Goal: Find specific page/section: Find specific page/section

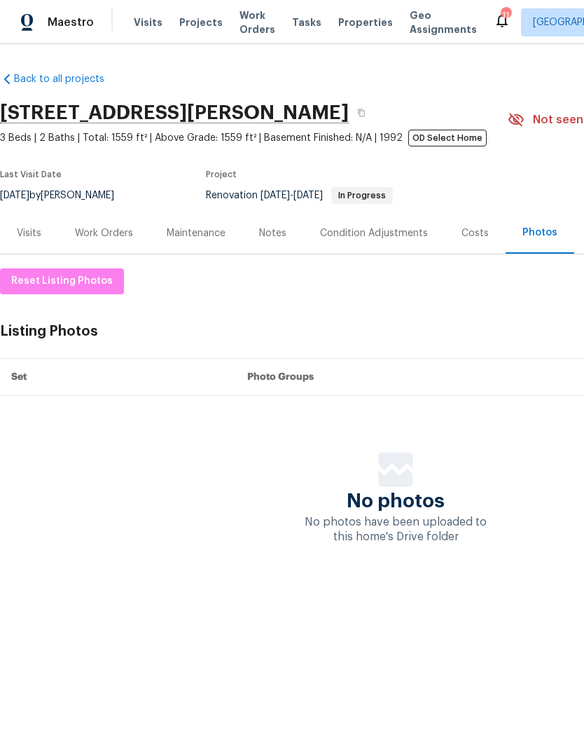
click at [200, 23] on span "Projects" at bounding box center [200, 22] width 43 height 14
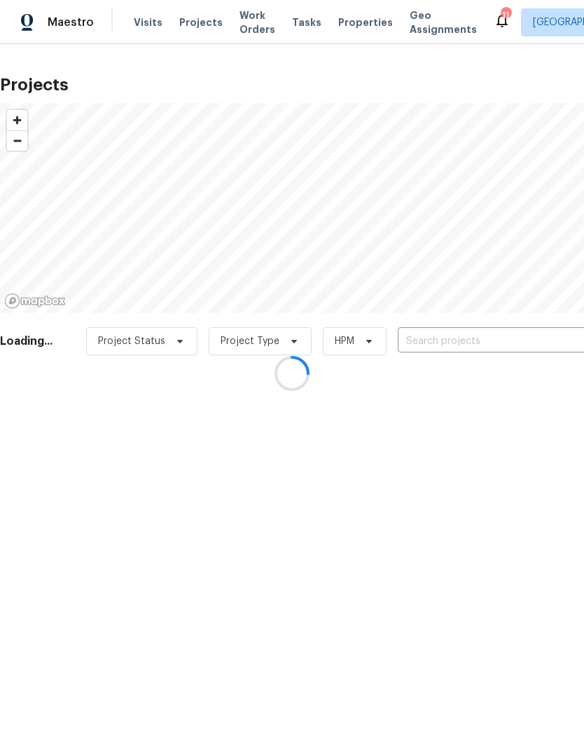
click at [466, 342] on div at bounding box center [292, 373] width 584 height 747
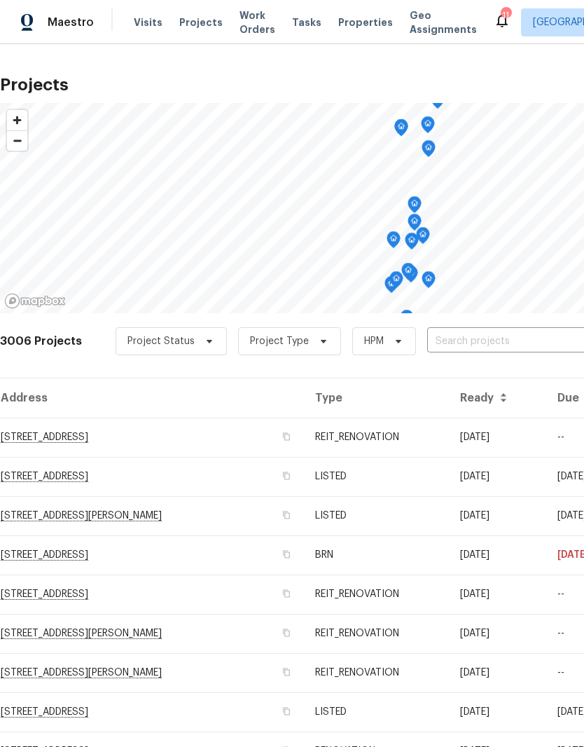
click at [495, 336] on input "text" at bounding box center [507, 342] width 160 height 22
type input "5305"
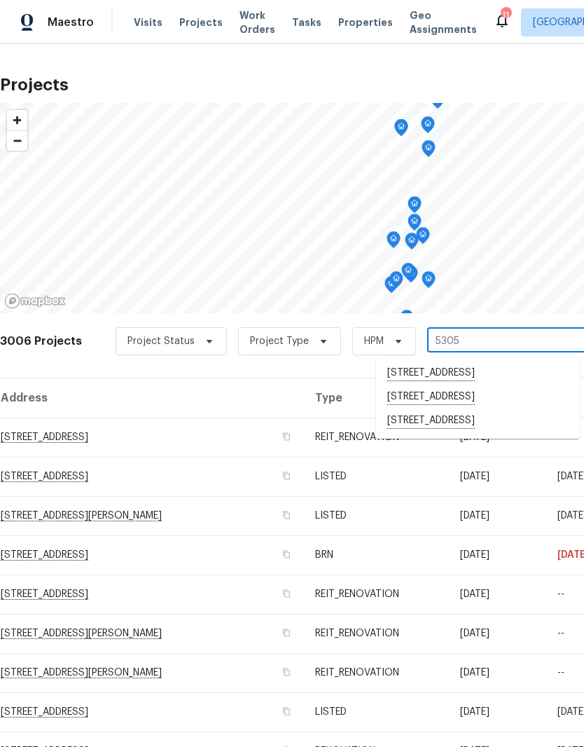
click at [503, 428] on li "5305 W Palm Cir, Tamarac, FL 33319" at bounding box center [478, 421] width 204 height 24
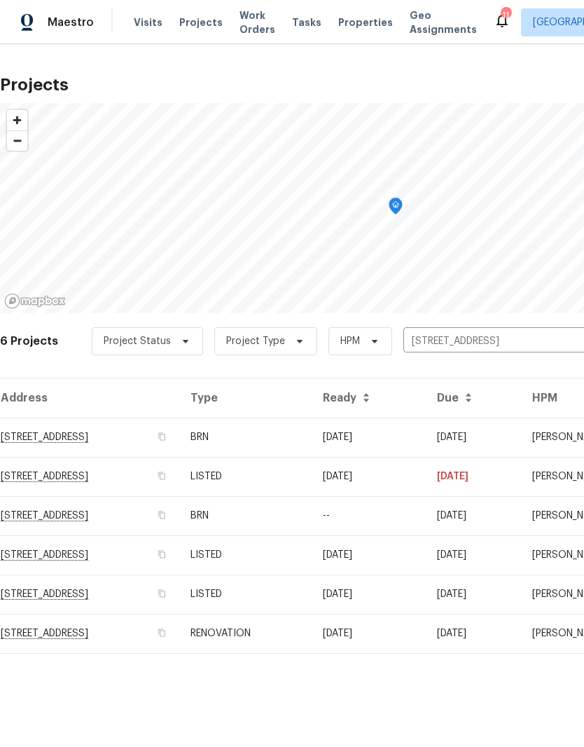
click at [75, 437] on td "5305 W Palm Cir, Tamarac, FL 33319" at bounding box center [89, 436] width 179 height 39
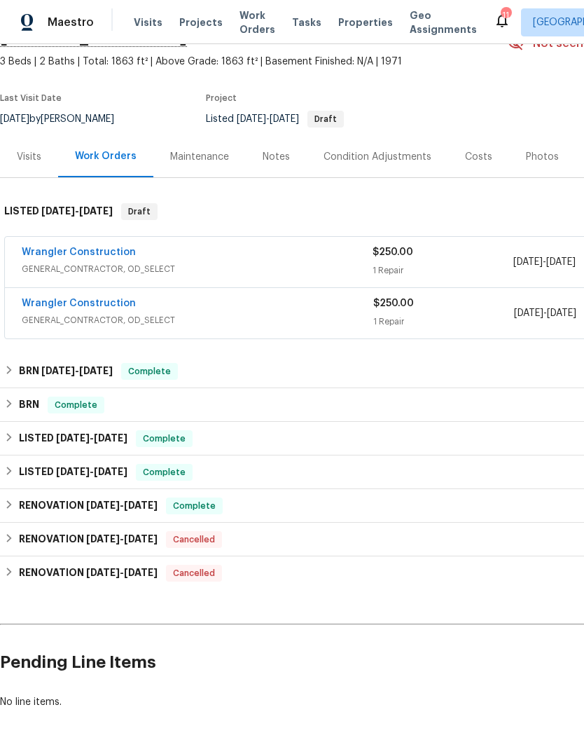
scroll to position [76, 0]
click at [188, 23] on span "Projects" at bounding box center [200, 22] width 43 height 14
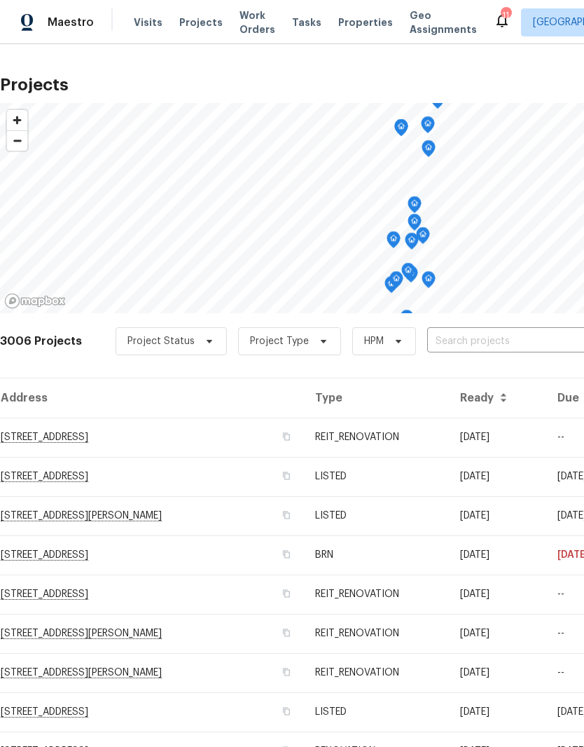
click at [351, 22] on span "Properties" at bounding box center [365, 22] width 55 height 14
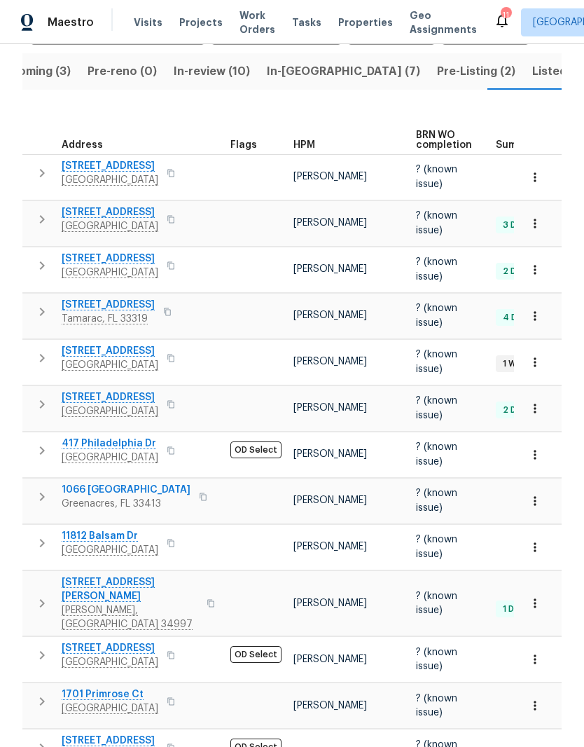
scroll to position [144, 0]
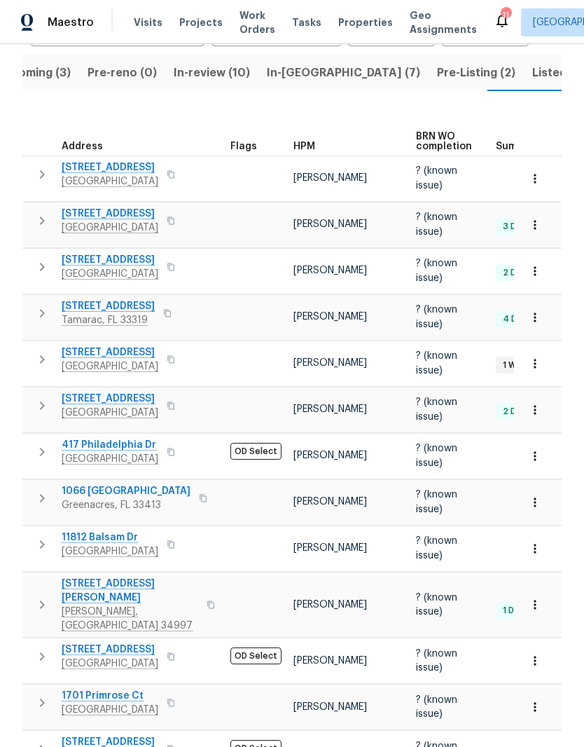
click at [46, 306] on icon "button" at bounding box center [42, 313] width 17 height 17
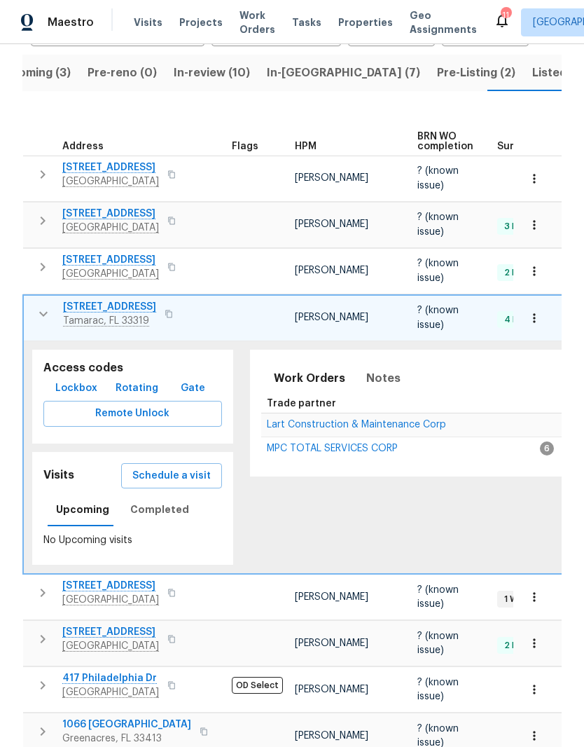
click at [80, 380] on span "Lockbox" at bounding box center [76, 389] width 42 height 18
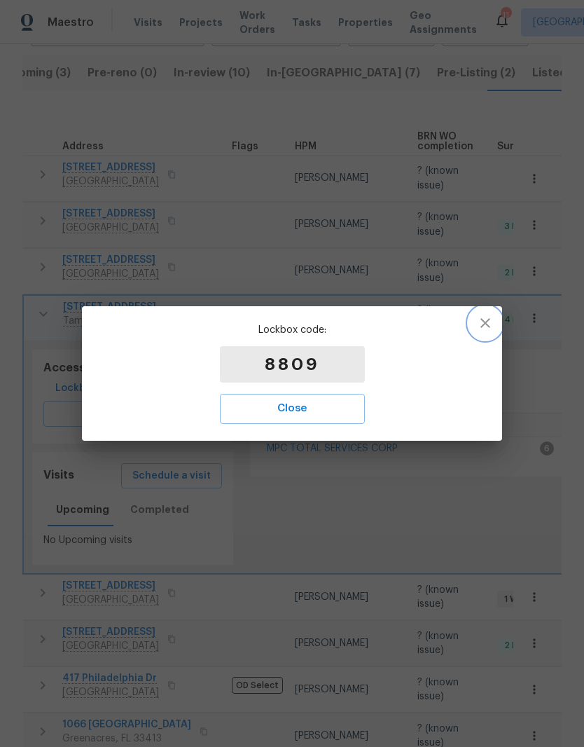
click at [488, 320] on icon "button" at bounding box center [485, 323] width 10 height 10
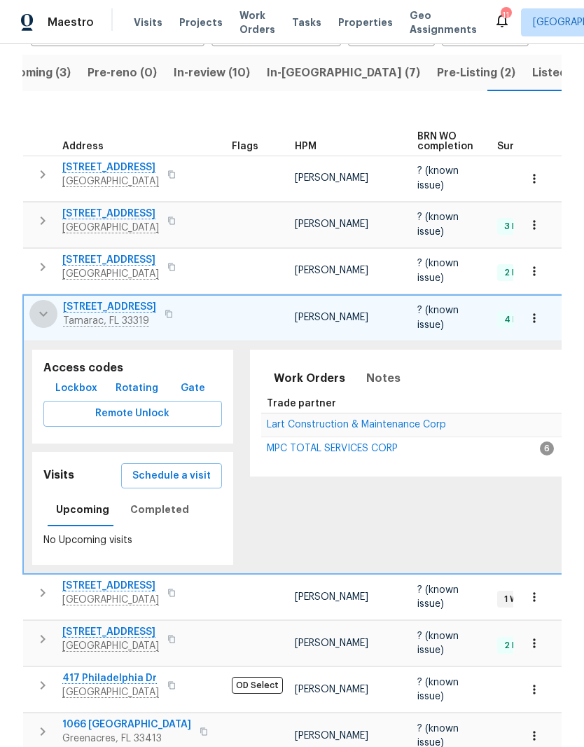
click at [39, 311] on icon "button" at bounding box center [43, 313] width 8 height 5
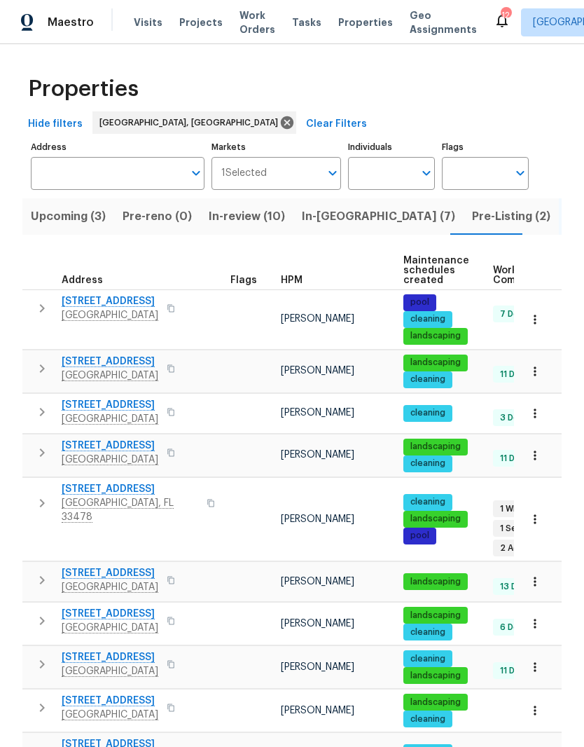
click at [158, 223] on span "Pre-reno (0)" at bounding box center [157, 217] width 69 height 20
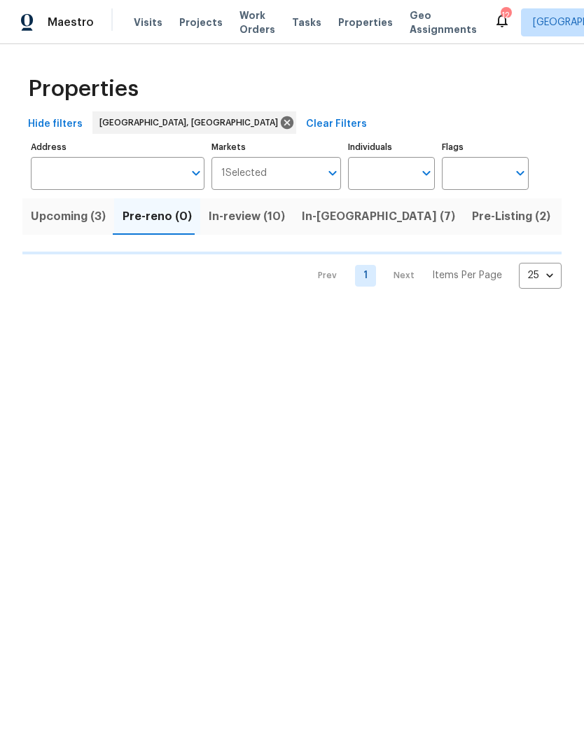
click at [267, 215] on span "In-review (10)" at bounding box center [247, 217] width 76 height 20
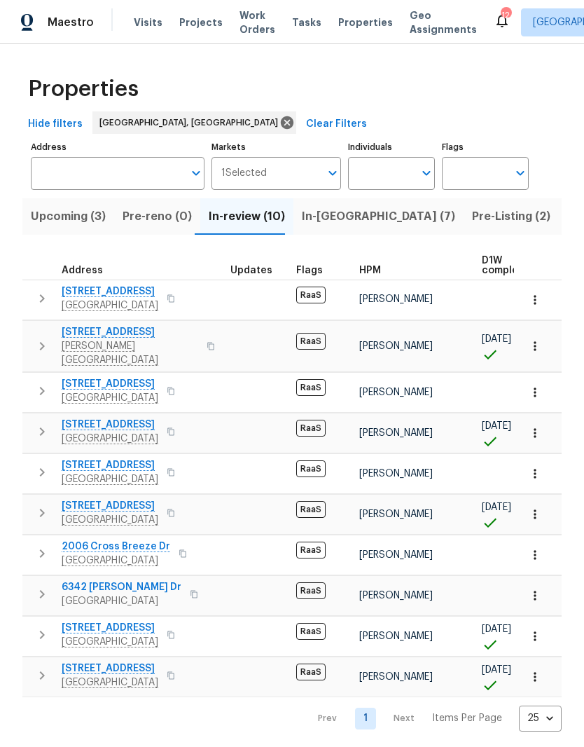
click at [332, 214] on span "In-[GEOGRAPHIC_DATA] (7)" at bounding box center [378, 217] width 153 height 20
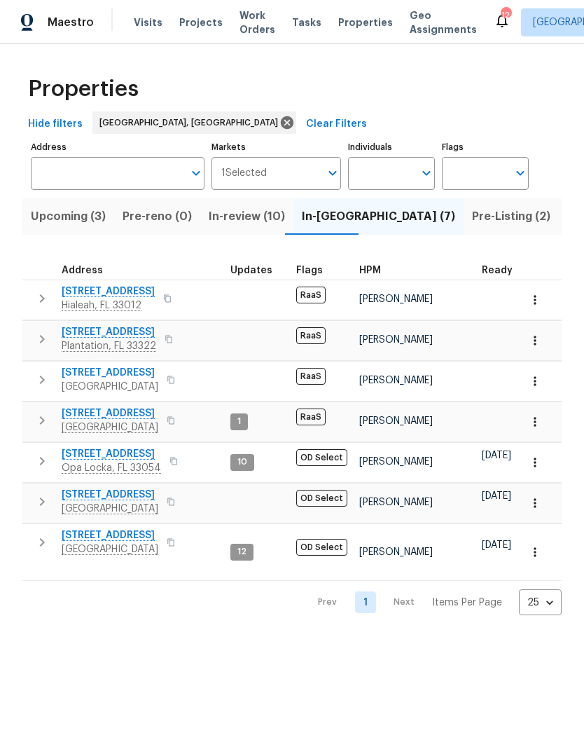
click at [120, 410] on span "[STREET_ADDRESS]" at bounding box center [110, 413] width 97 height 14
